Goal: Information Seeking & Learning: Understand process/instructions

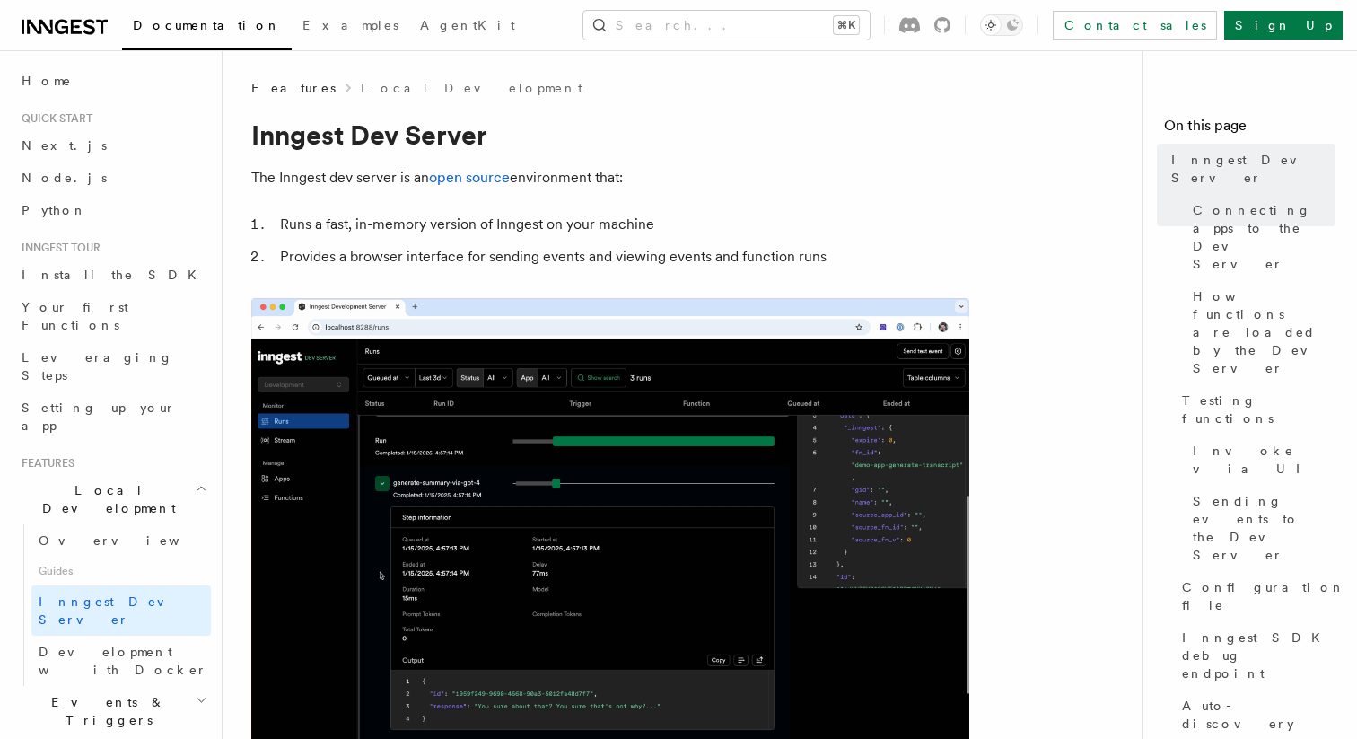
drag, startPoint x: 424, startPoint y: 492, endPoint x: 271, endPoint y: 493, distance: 152.6
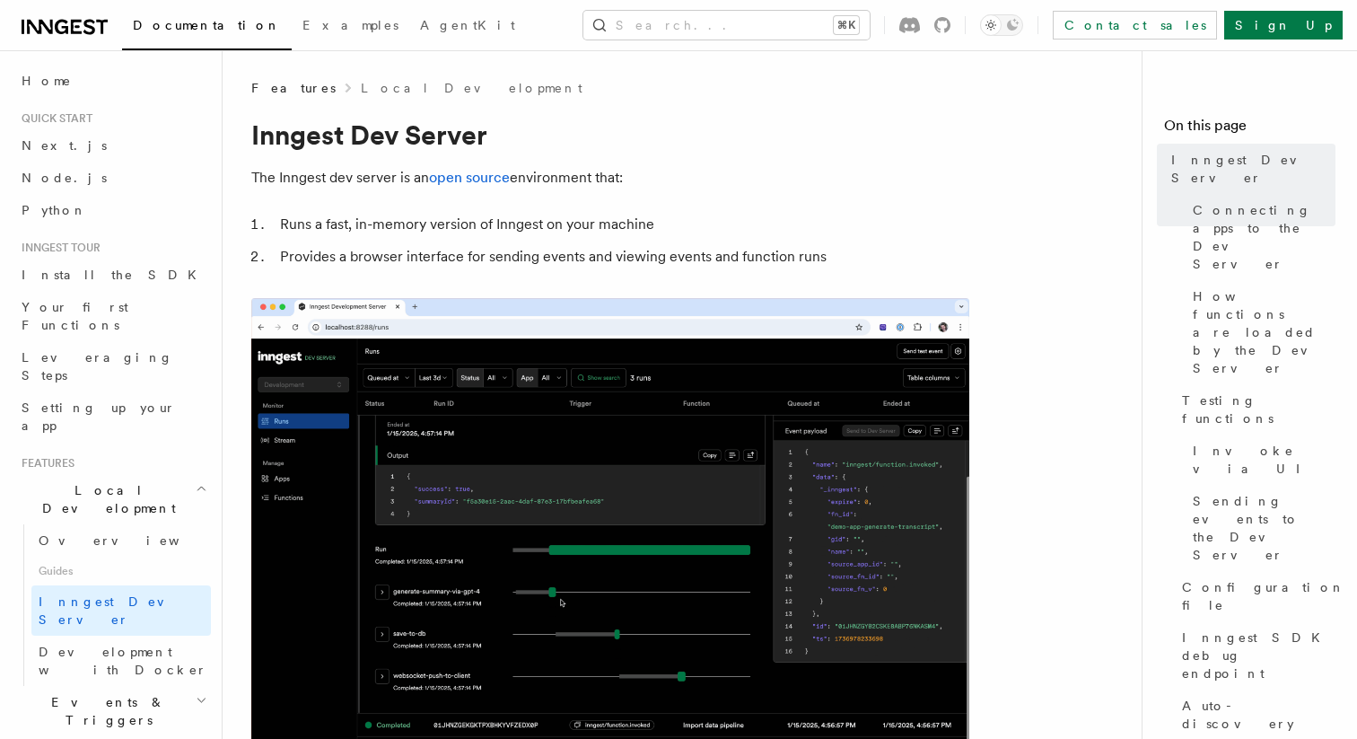
copy article "You can start the dev server with a single command. The dev server will attempt…"
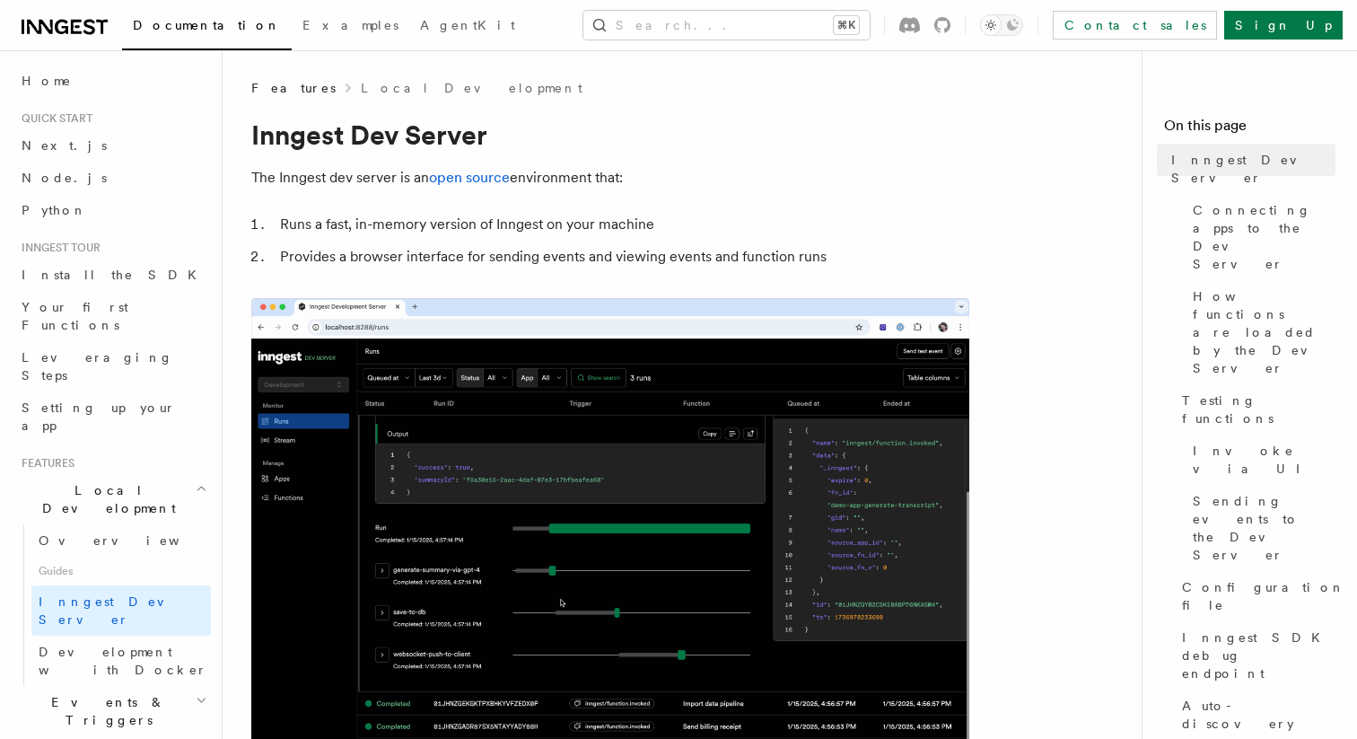
click at [617, 188] on p "The Inngest dev server is an open source environment that:" at bounding box center [610, 177] width 718 height 25
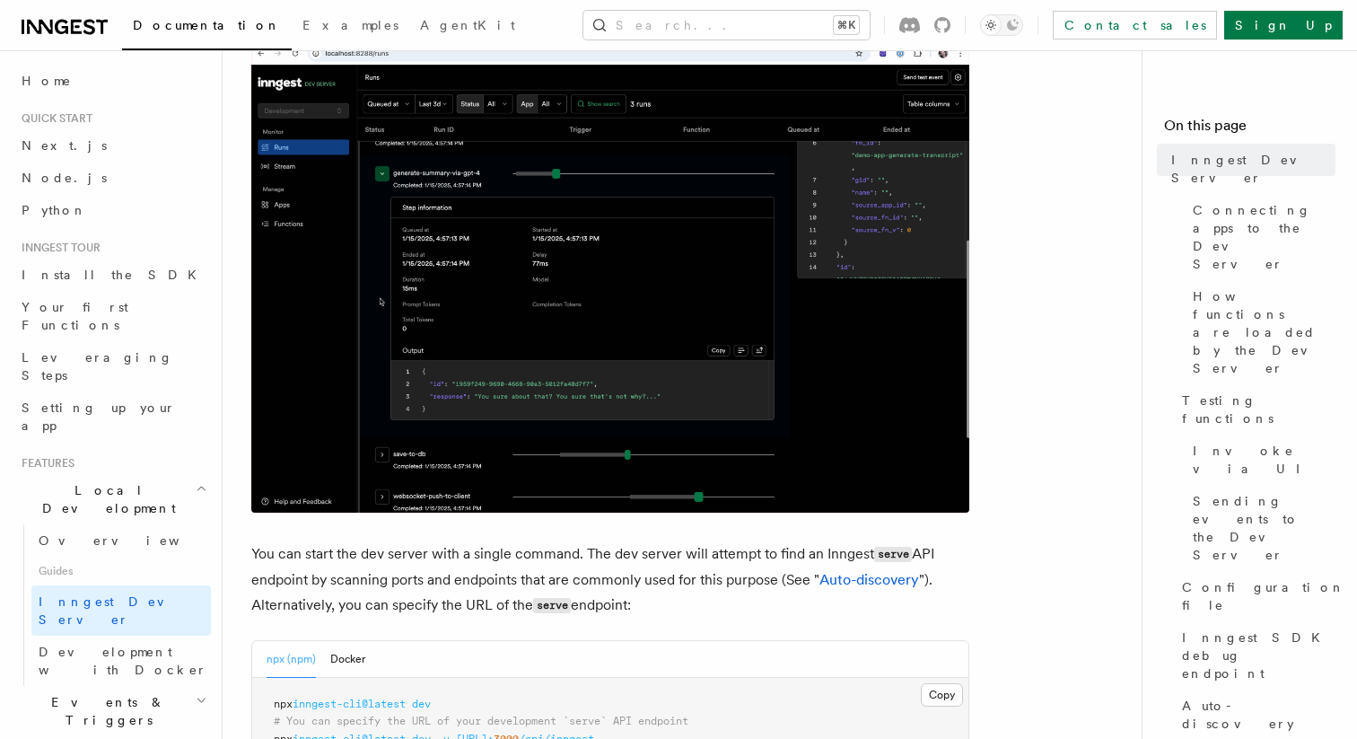
scroll to position [375, 0]
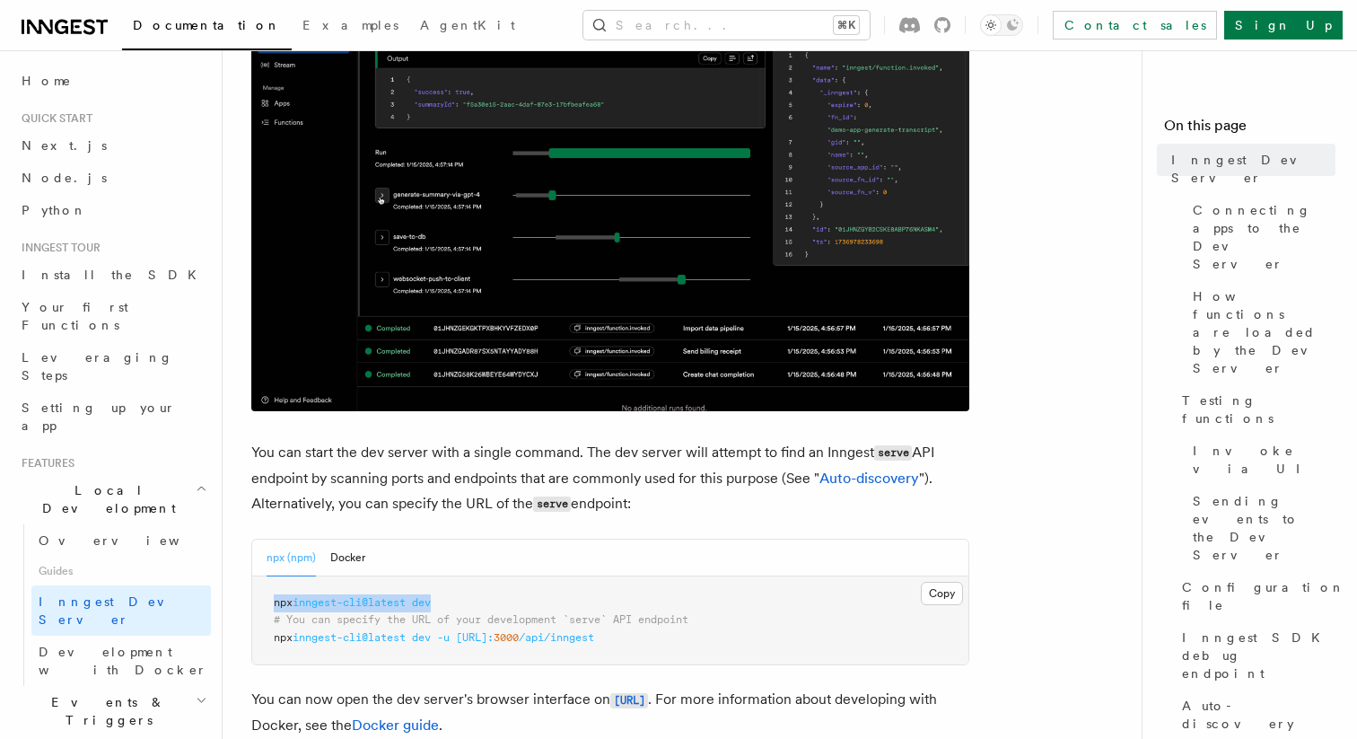
drag, startPoint x: 449, startPoint y: 603, endPoint x: 272, endPoint y: 606, distance: 176.8
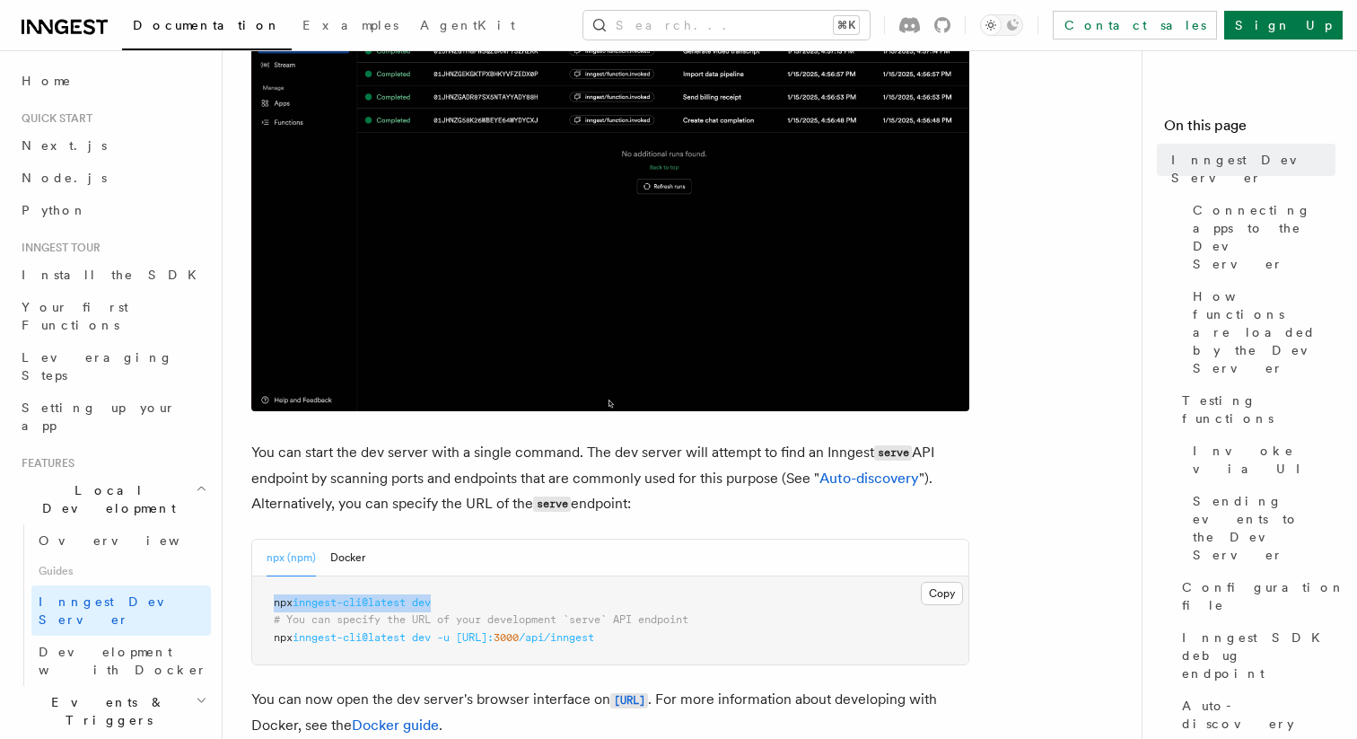
click at [272, 606] on pre "npx inngest-cli@latest dev # You can specify the URL of your development `serve…" at bounding box center [610, 620] width 716 height 89
copy span "npx inngest-cli@latest dev"
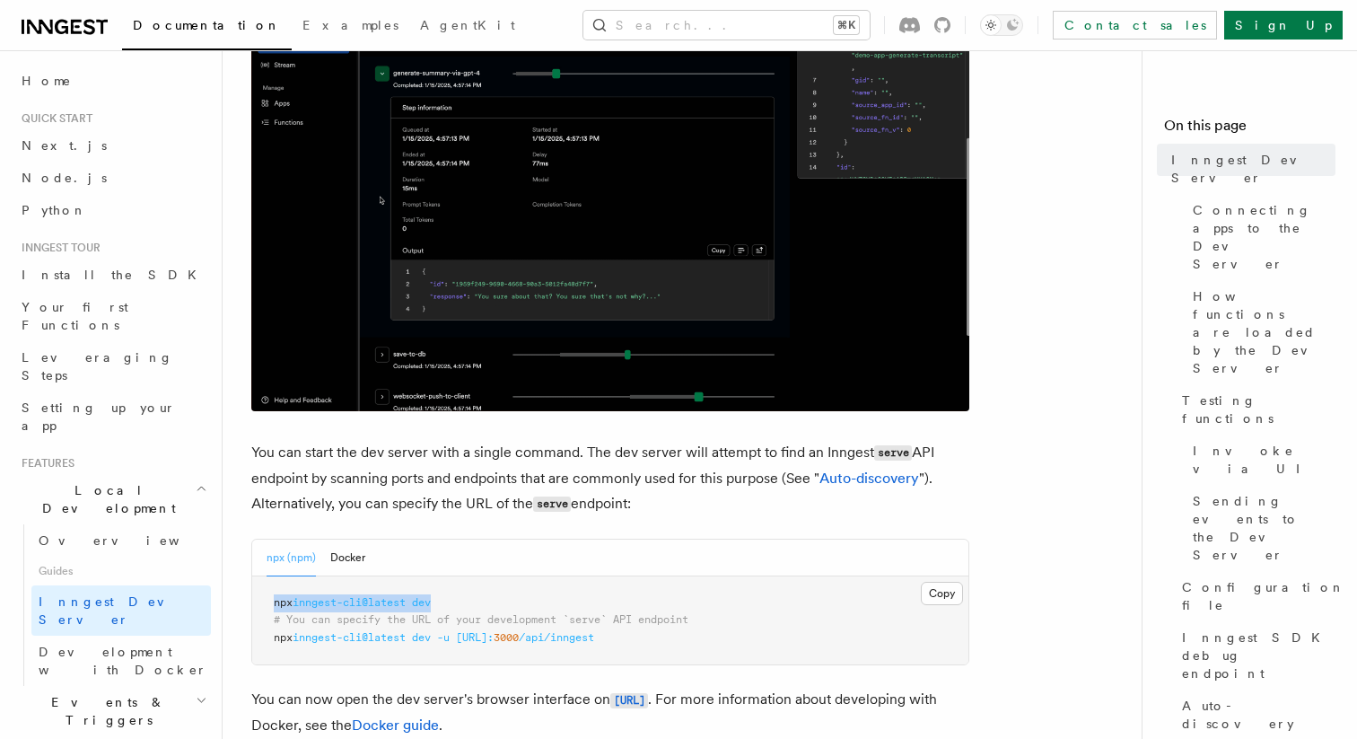
copy span "npx inngest-cli@latest dev"
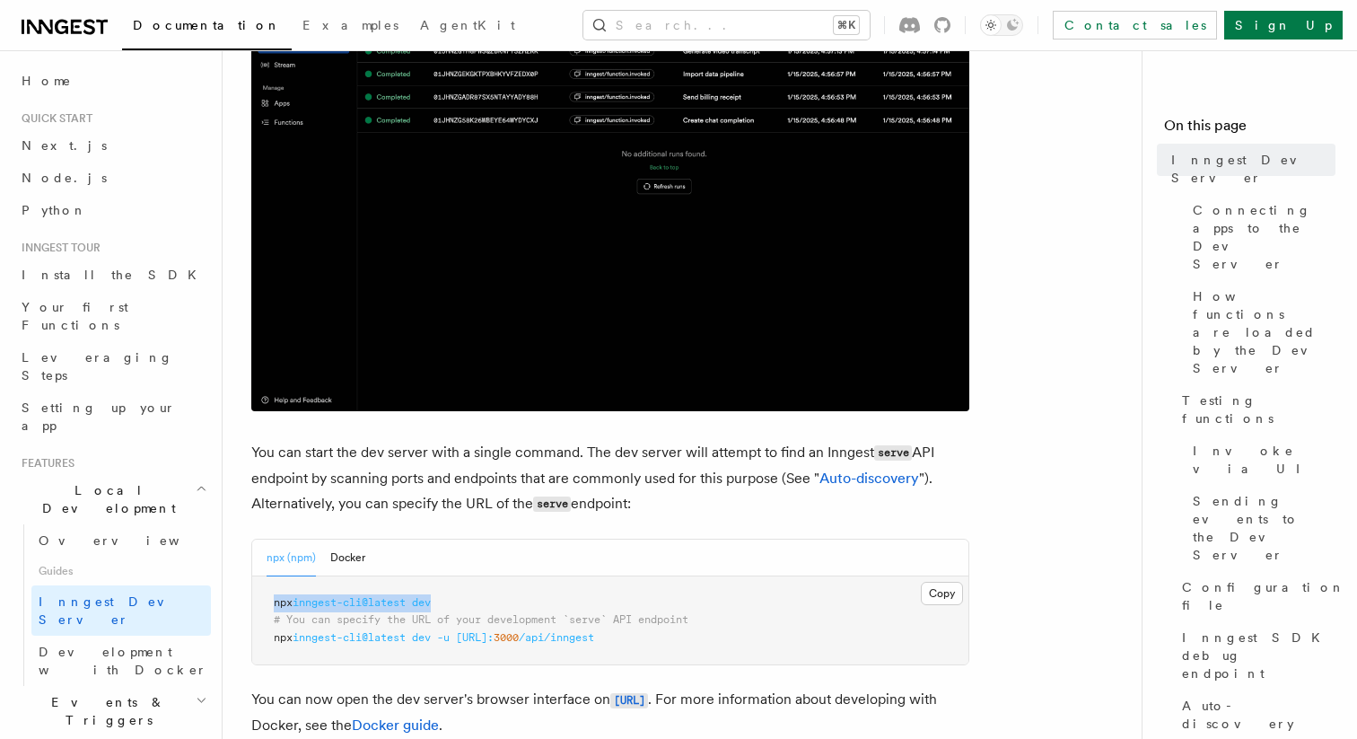
copy span "npx inngest-cli@latest dev"
